Goal: Task Accomplishment & Management: Complete application form

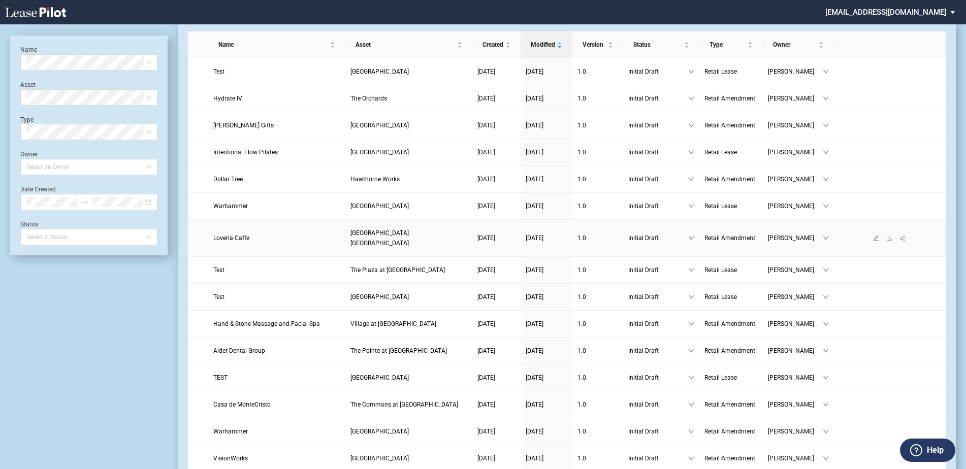
scroll to position [51, 0]
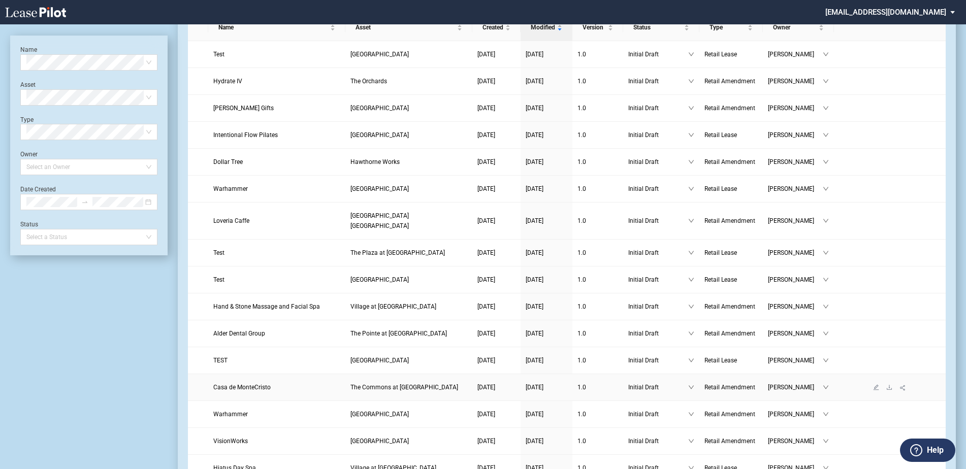
click at [290, 383] on link "Casa de MonteCristo" at bounding box center [276, 388] width 127 height 10
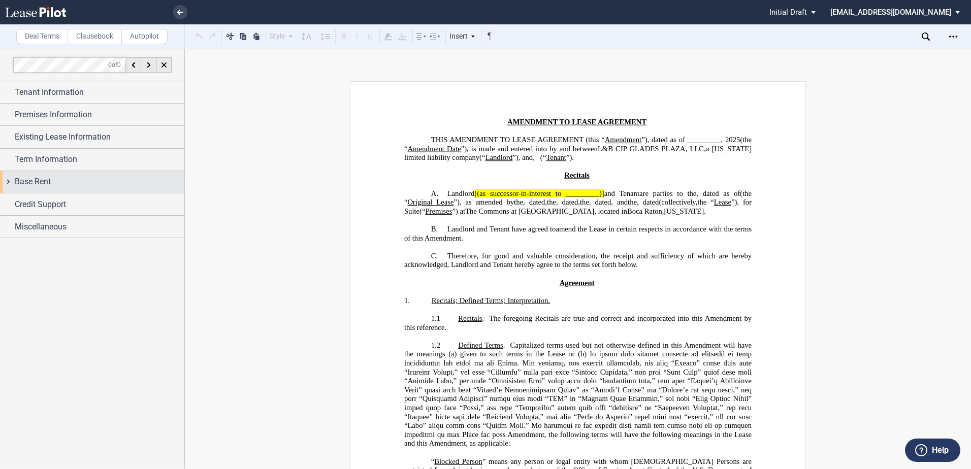
click at [44, 184] on span "Base Rent" at bounding box center [33, 182] width 36 height 12
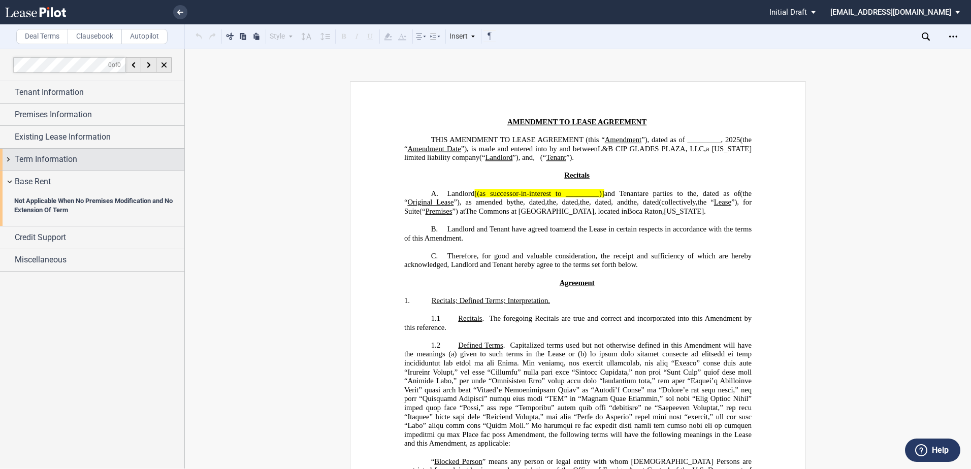
click at [46, 156] on span "Term Information" at bounding box center [46, 159] width 62 height 12
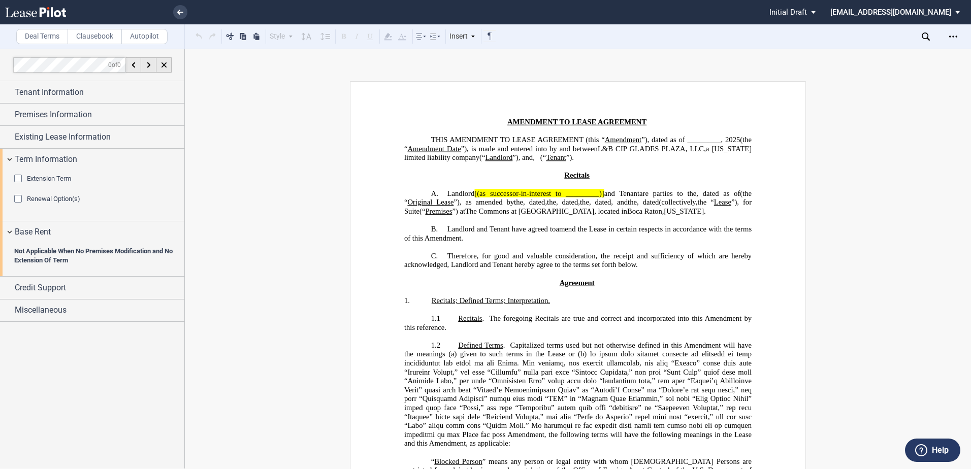
click at [48, 181] on span "Extension Term" at bounding box center [49, 179] width 44 height 8
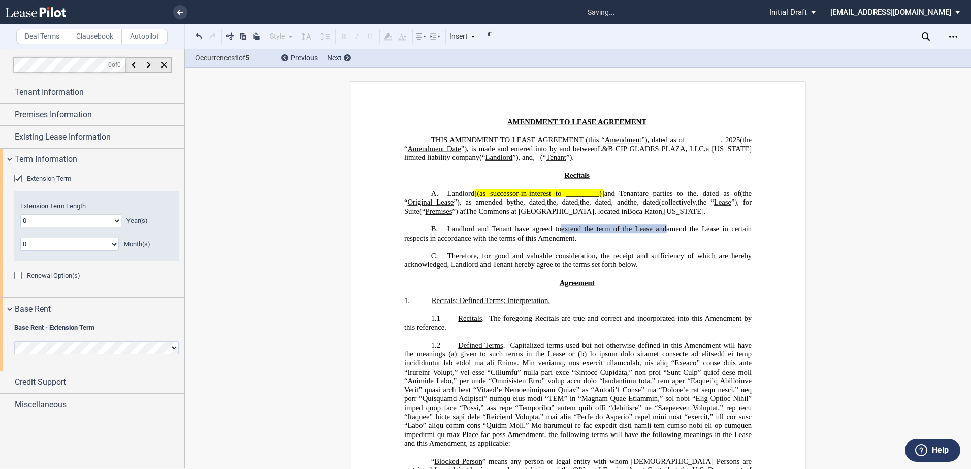
click at [71, 229] on div "Extension Term Length 0 1 2 3 4 5 6 7 8 9 10 11 12 13 14 15 16 17 18 19 20 Year…" at bounding box center [96, 226] width 152 height 49
click at [72, 222] on select "0 1 2 3 4 5 6 7 8 9 10 11 12 13 14 15 16 17 18 19 20" at bounding box center [70, 220] width 101 height 13
click at [67, 220] on select "0 1 2 3 4 5 6 7 8 9 10 11 12 13 14 15 16 17 18 19 20" at bounding box center [70, 220] width 101 height 13
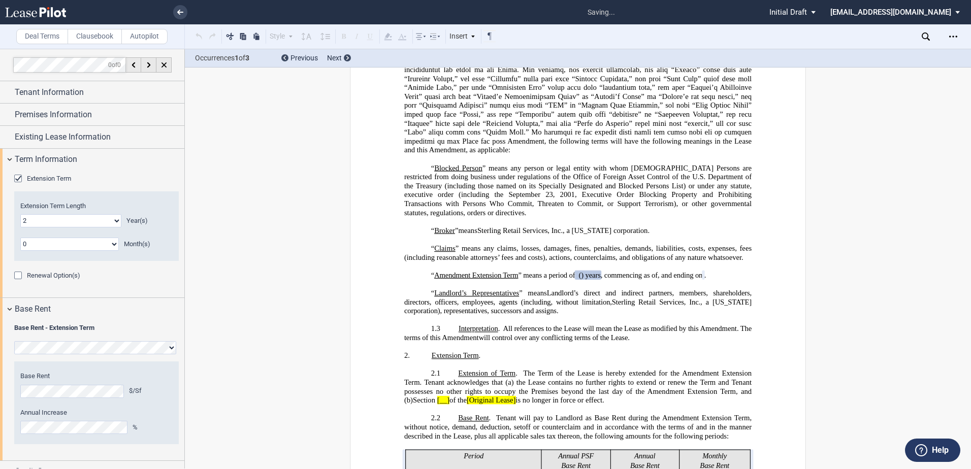
scroll to position [377, 0]
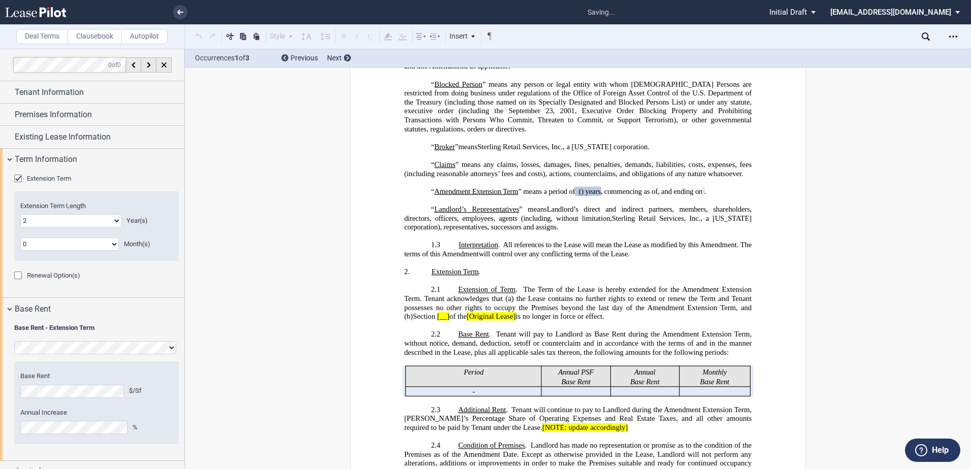
select select "number:0"
click at [20, 214] on select "0 1 2 3 4 5 6 7 8 9 10 11 12 13 14 15 16 17 18 19 20" at bounding box center [70, 220] width 101 height 13
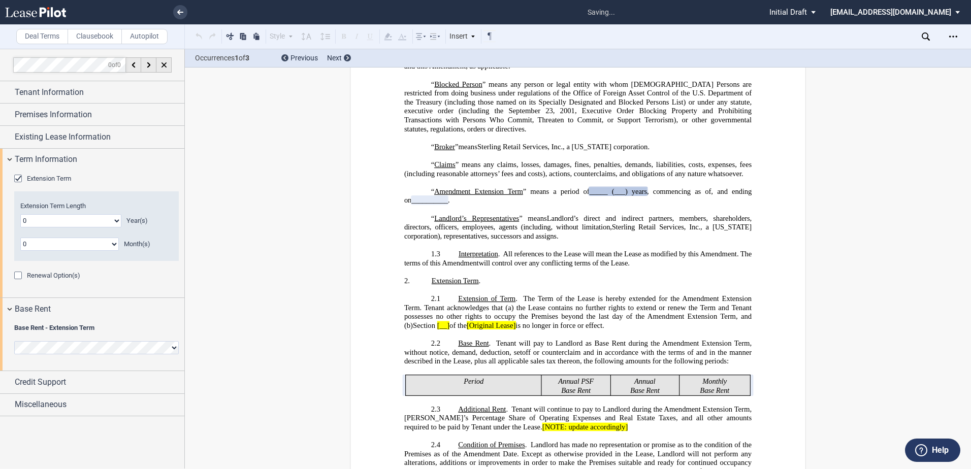
click at [93, 247] on select "0 1 2 3 4 5 6 7 8 9 10 11" at bounding box center [69, 244] width 99 height 13
select select "number:9"
click at [20, 238] on select "0 1 2 3 4 5 6 7 8 9 10 11" at bounding box center [69, 244] width 99 height 13
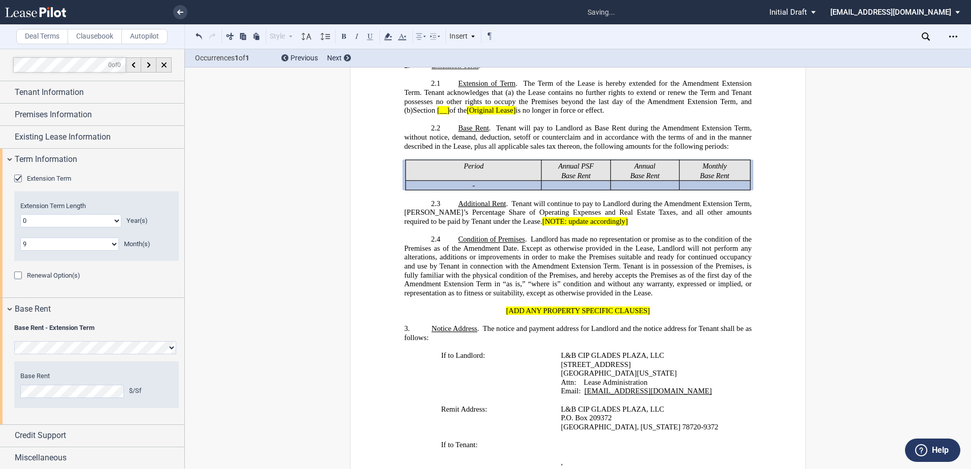
scroll to position [585, 0]
